Goal: Task Accomplishment & Management: Use online tool/utility

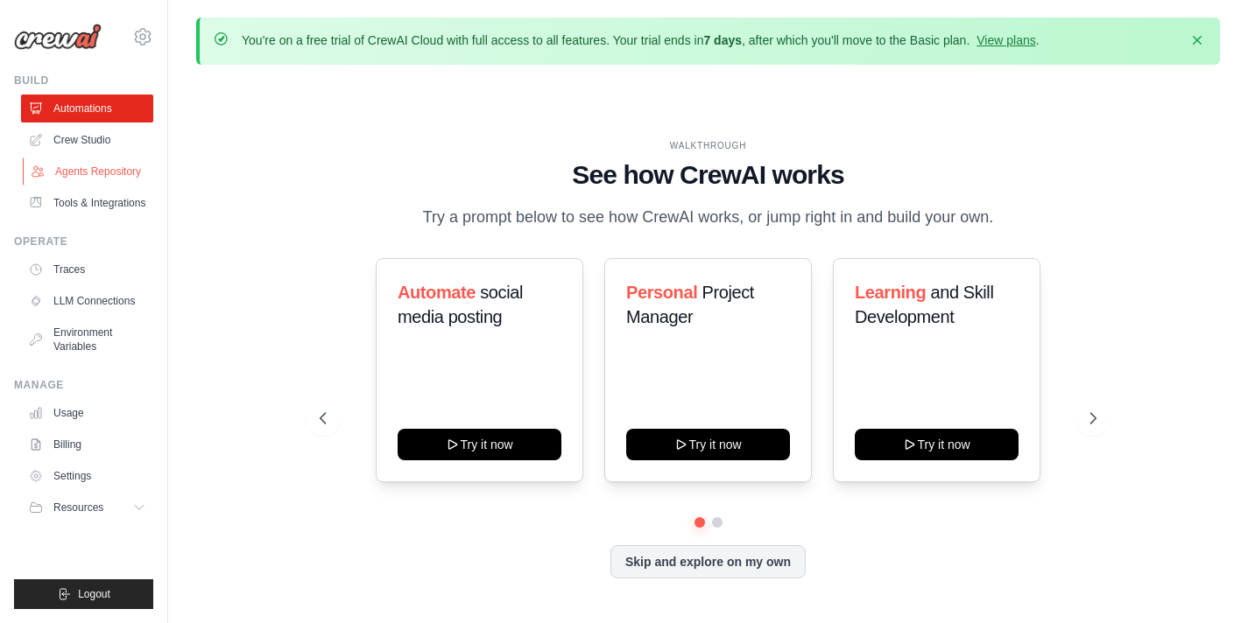
click at [96, 172] on link "Agents Repository" at bounding box center [89, 172] width 132 height 28
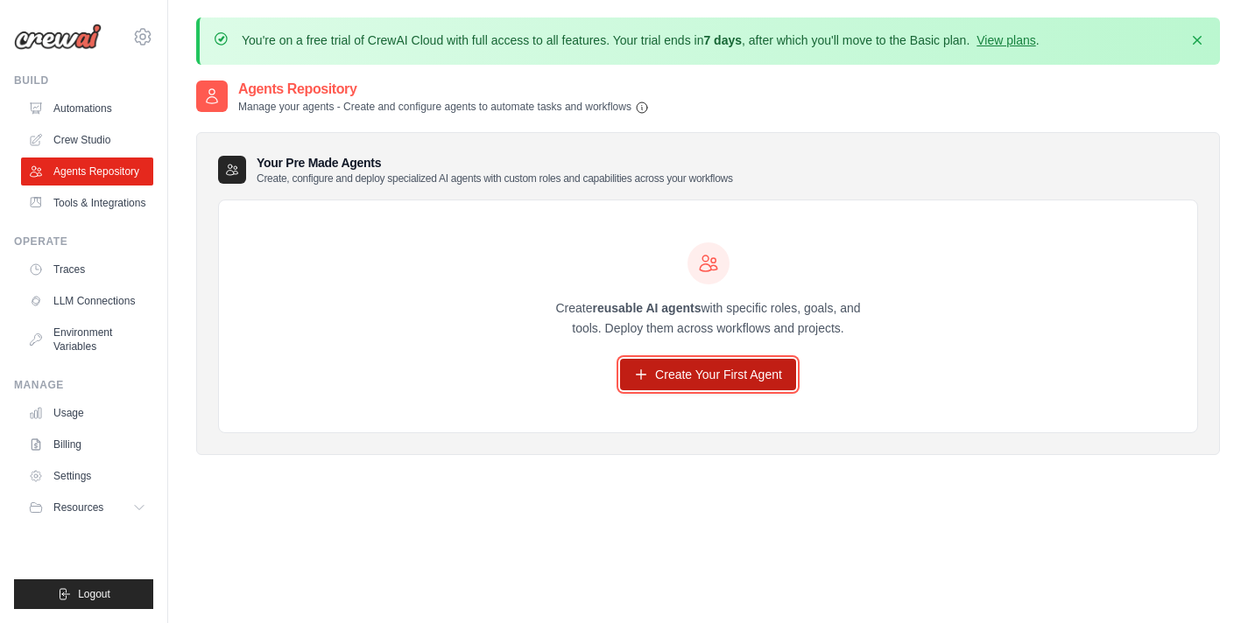
click at [744, 363] on link "Create Your First Agent" at bounding box center [708, 375] width 176 height 32
click at [739, 370] on link "Create Your First Agent" at bounding box center [708, 375] width 176 height 32
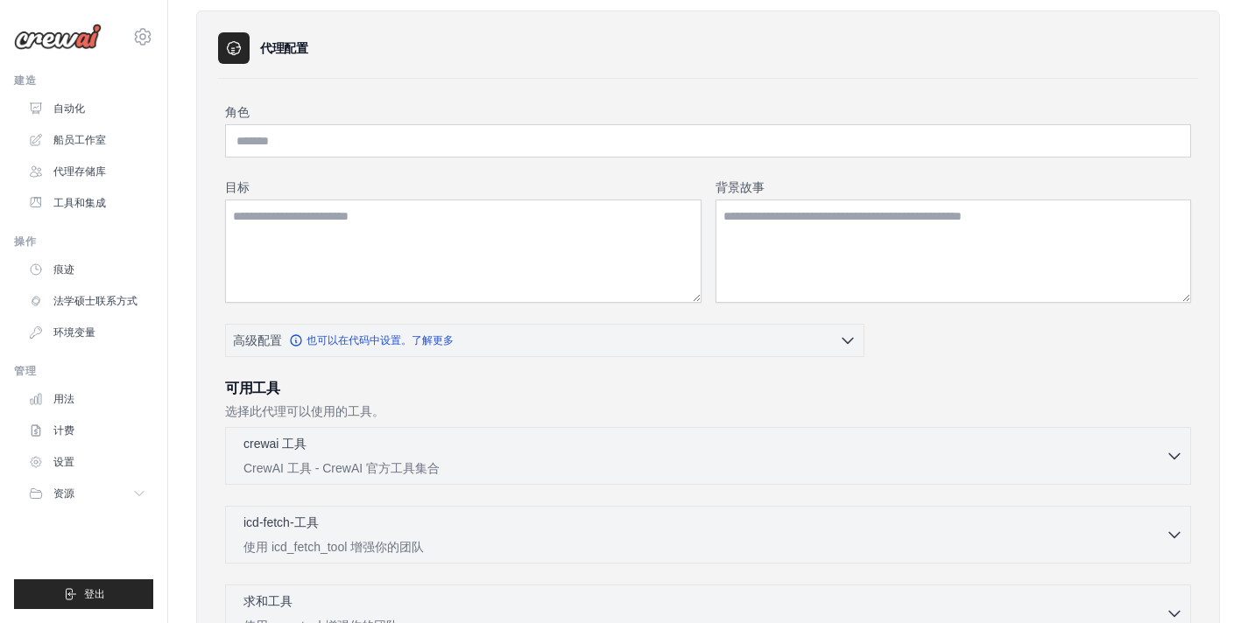
scroll to position [116, 0]
